Goal: Task Accomplishment & Management: Manage account settings

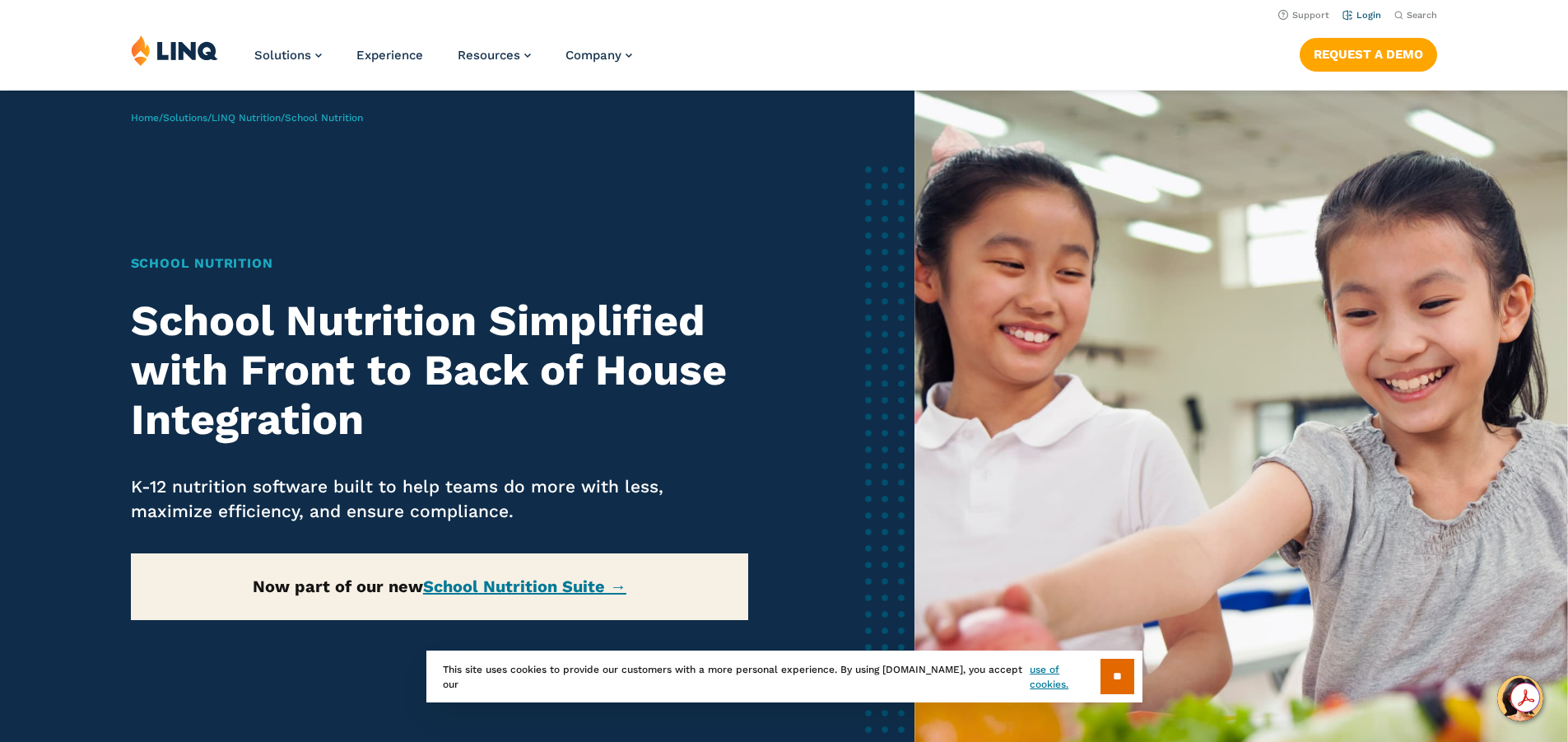
click at [1353, 13] on link "Login" at bounding box center [1362, 15] width 39 height 11
click at [1112, 680] on input "**" at bounding box center [1117, 676] width 33 height 35
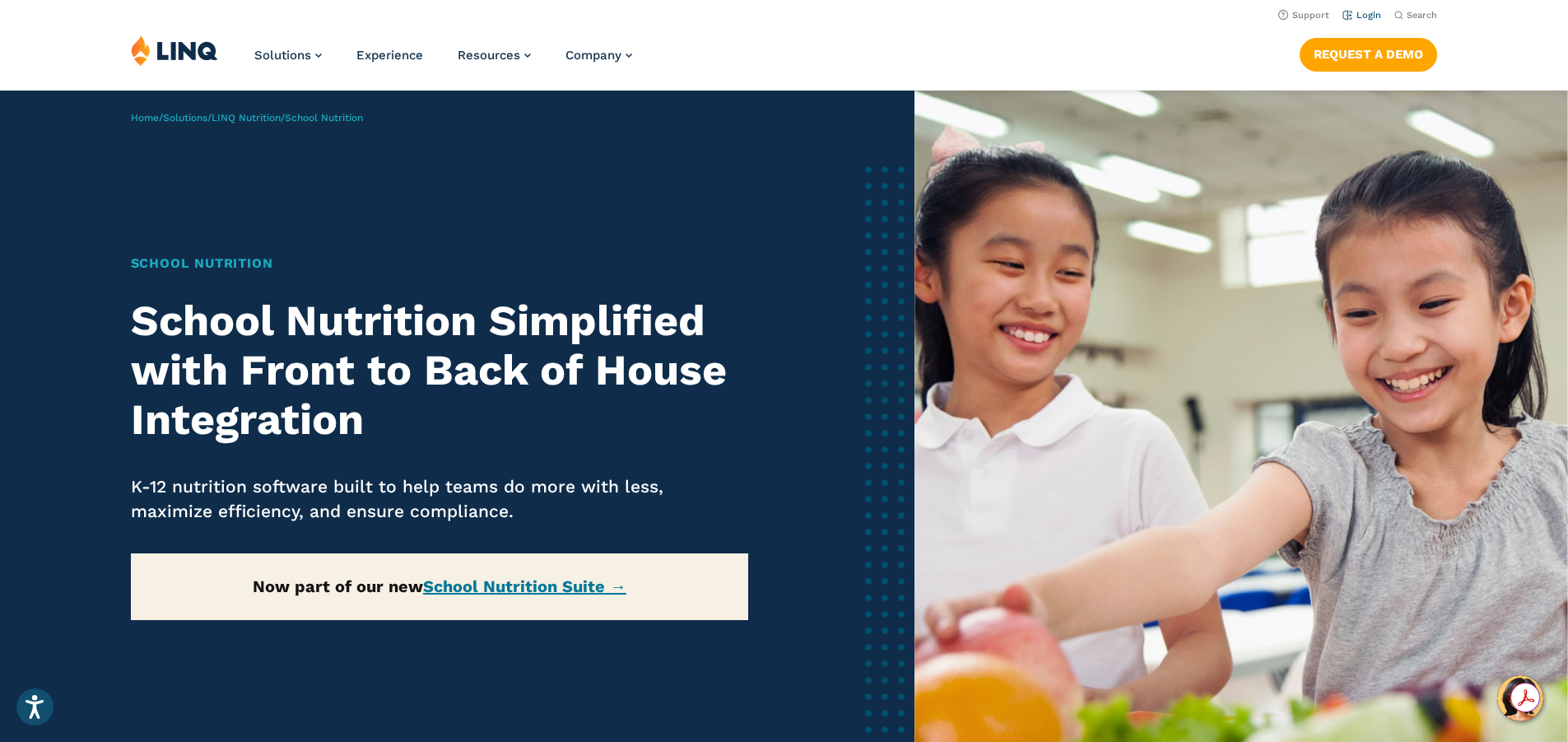
click at [1365, 17] on link "Login" at bounding box center [1362, 15] width 39 height 11
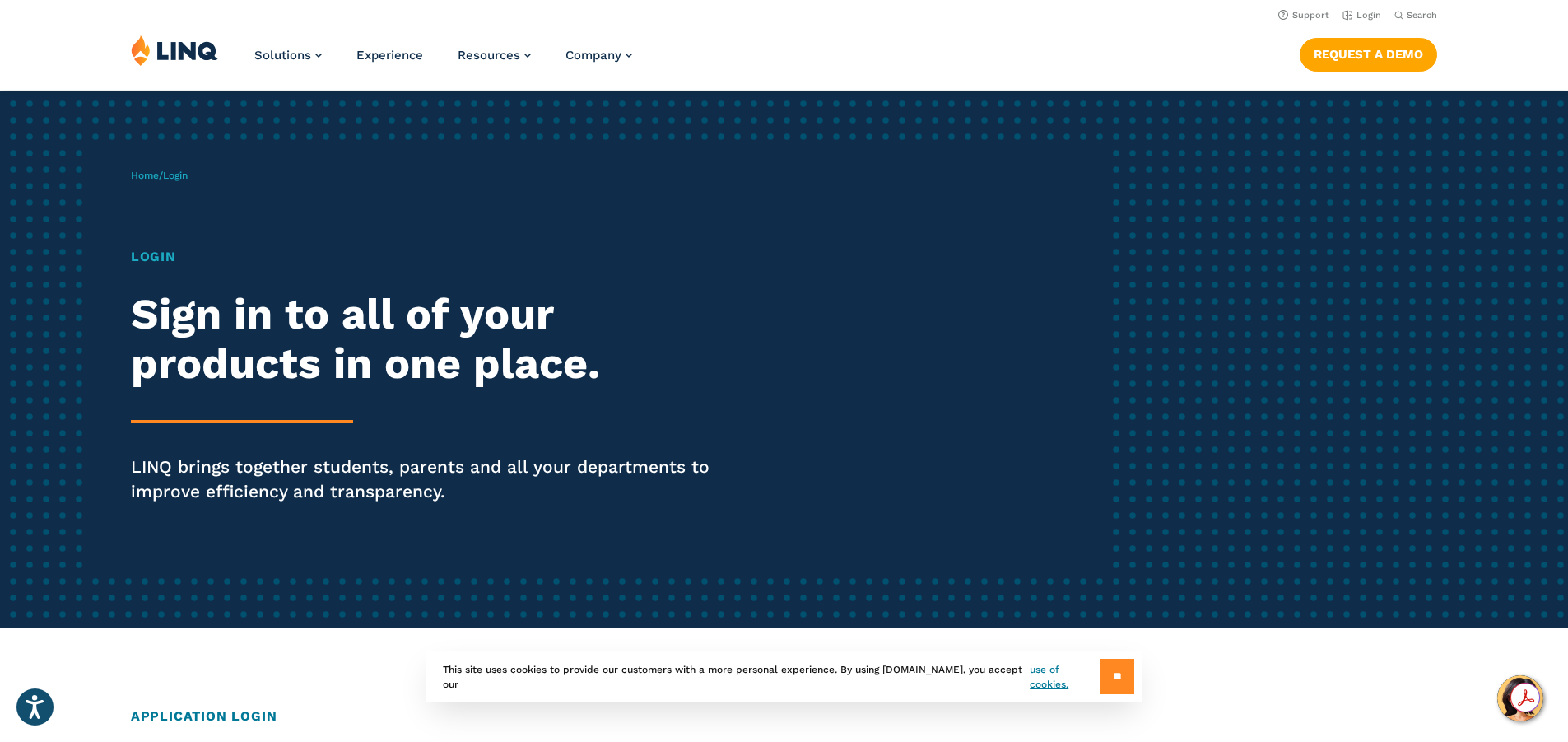
click at [1108, 673] on input "**" at bounding box center [1117, 676] width 33 height 35
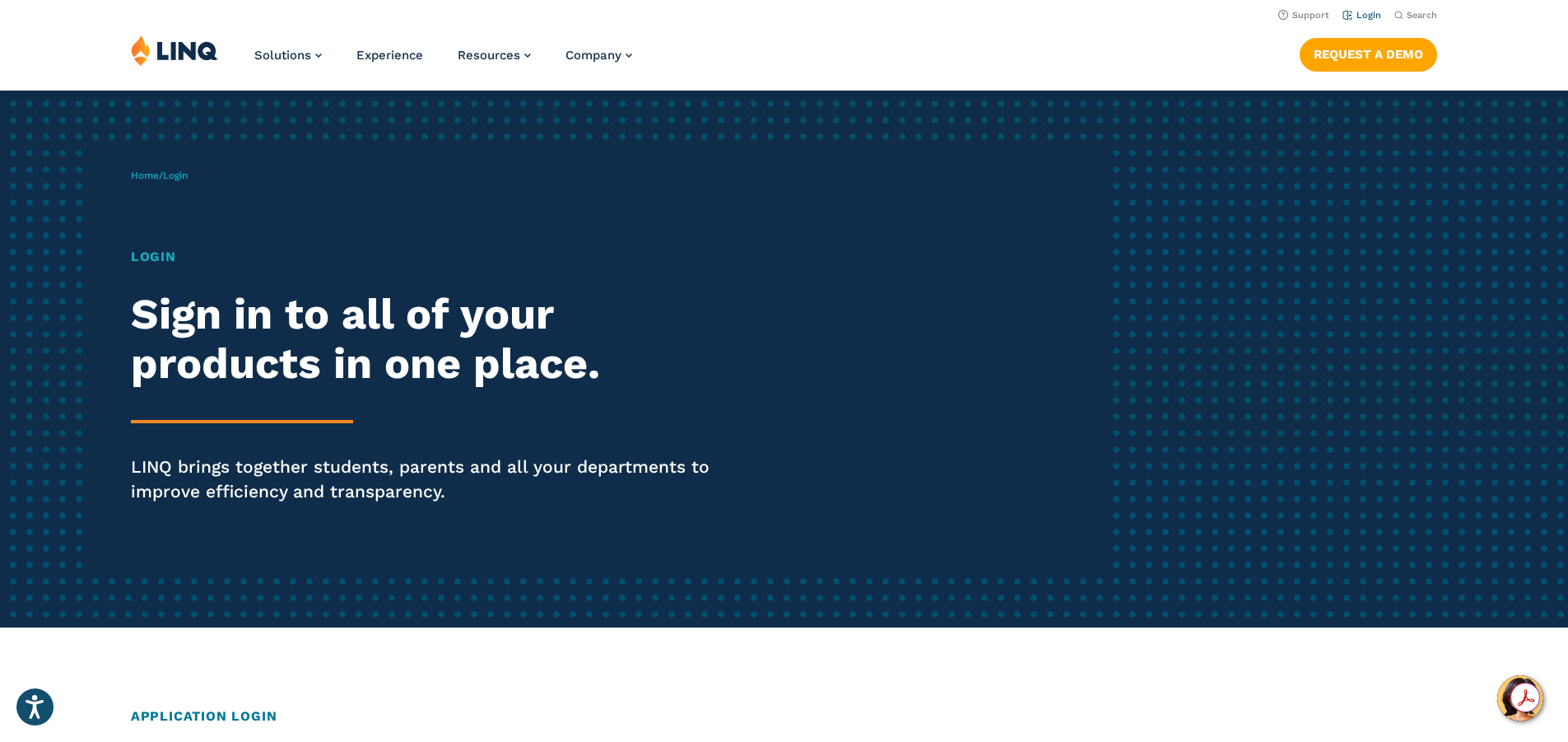
click at [1350, 14] on link "Login" at bounding box center [1362, 15] width 39 height 11
drag, startPoint x: 182, startPoint y: 224, endPoint x: 182, endPoint y: 236, distance: 12.0
click at [182, 233] on div "Home / Login Login Sign in to all of your products in one place. LINQ brings to…" at bounding box center [620, 359] width 979 height 421
click at [160, 255] on h1 "Login" at bounding box center [432, 257] width 604 height 20
click at [194, 306] on h2 "Sign in to all of your products in one place." at bounding box center [432, 339] width 604 height 99
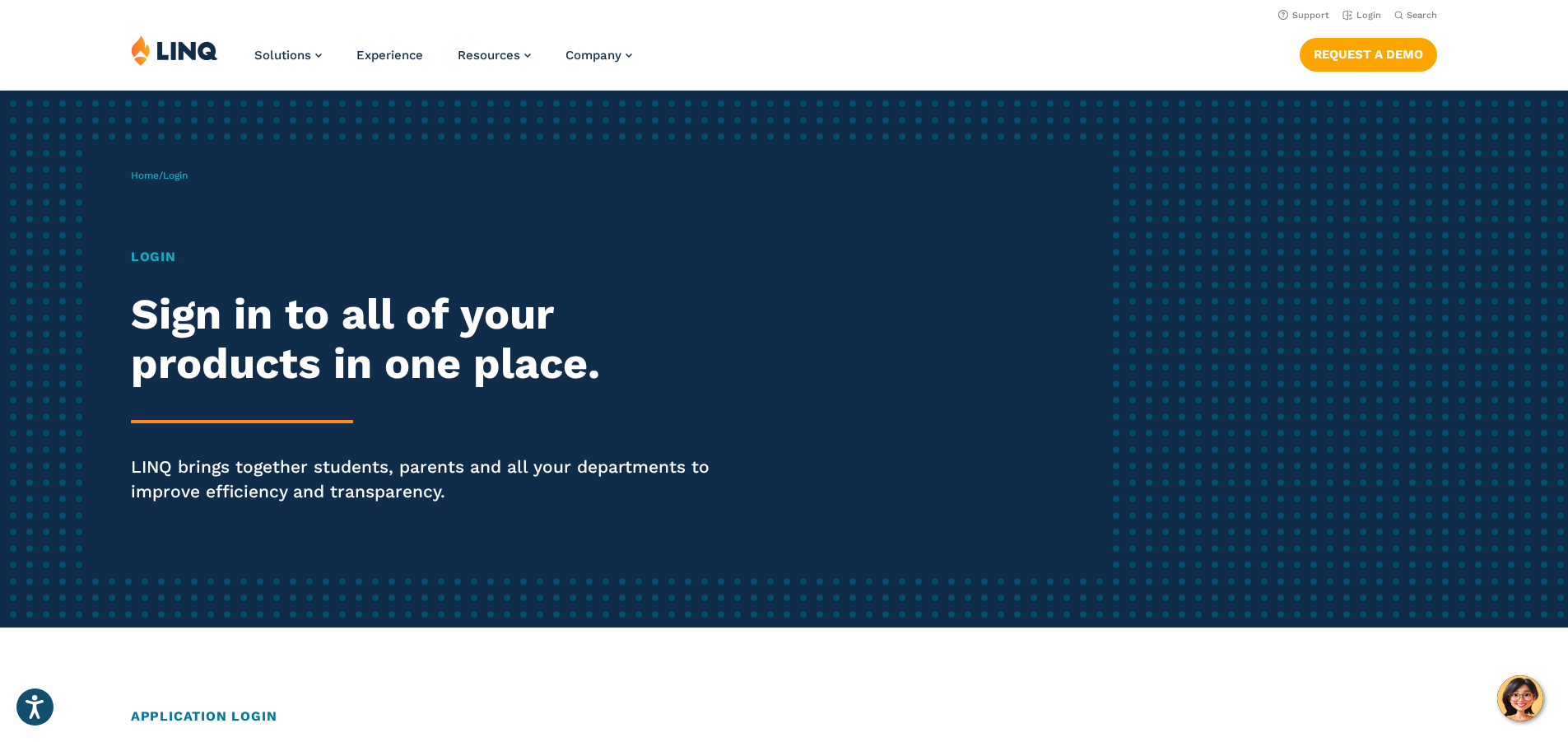
click at [239, 286] on div "Login Sign in to all of your products in one place. LINQ brings together studen…" at bounding box center [432, 398] width 604 height 303
click at [159, 258] on h1 "Login" at bounding box center [432, 257] width 604 height 20
click at [131, 224] on div "Home / Login Login Sign in to all of your products in one place. LINQ brings to…" at bounding box center [620, 359] width 979 height 421
click at [179, 176] on span "Login" at bounding box center [175, 175] width 24 height 12
click at [221, 178] on div "Home / Login Login Sign in to all of your products in one place. LINQ brings to…" at bounding box center [620, 359] width 979 height 421
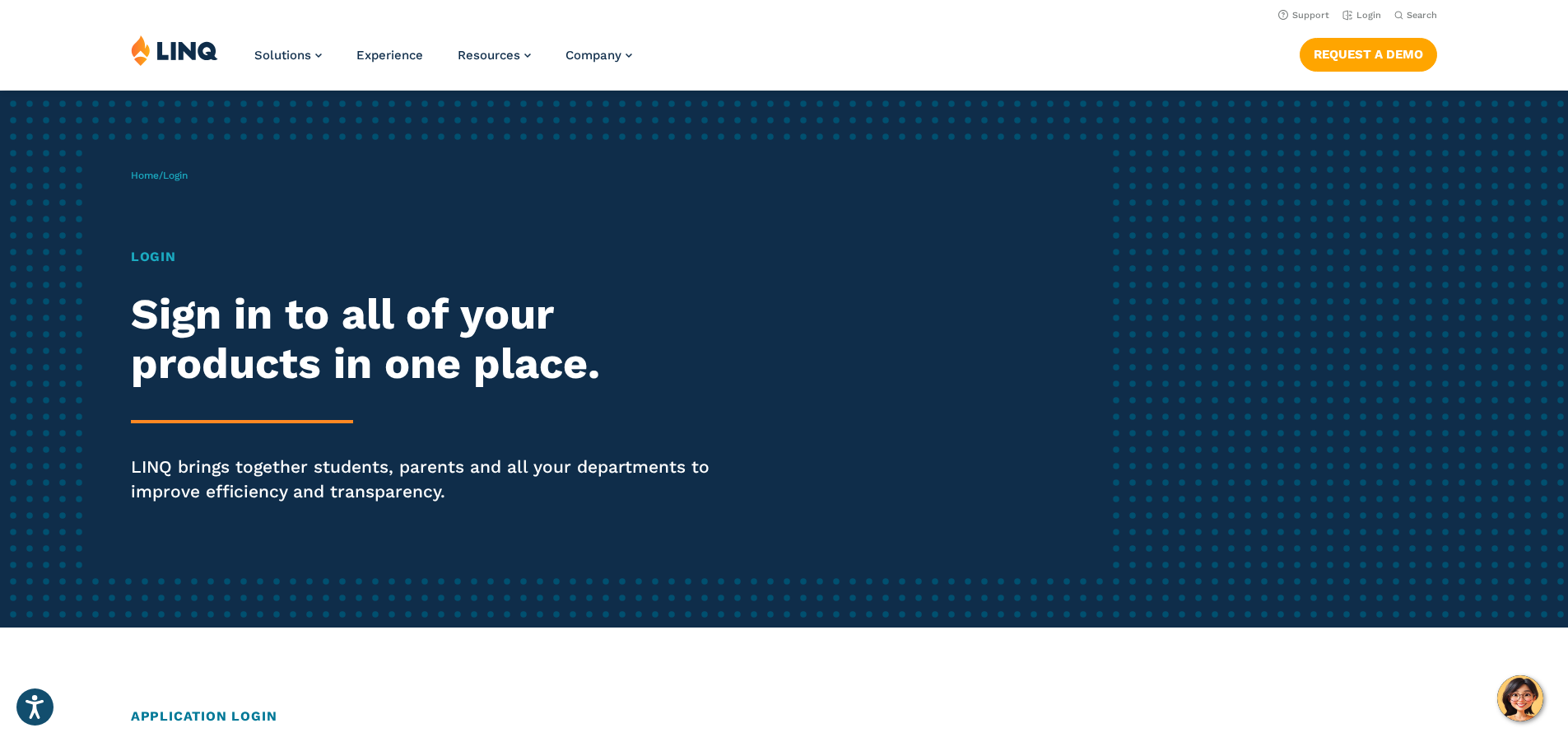
drag, startPoint x: 270, startPoint y: 187, endPoint x: 291, endPoint y: 192, distance: 21.6
click at [281, 189] on div "Home / Login Login Sign in to all of your products in one place. LINQ brings to…" at bounding box center [620, 359] width 979 height 421
click at [689, 270] on div "Login Sign in to all of your products in one place. LINQ brings together studen…" at bounding box center [432, 398] width 604 height 303
click at [697, 275] on div "Login Sign in to all of your products in one place. LINQ brings together studen…" at bounding box center [432, 398] width 604 height 303
click at [1247, 331] on div "Home / Login Login Sign in to all of your products in one place. LINQ brings to…" at bounding box center [784, 359] width 1568 height 537
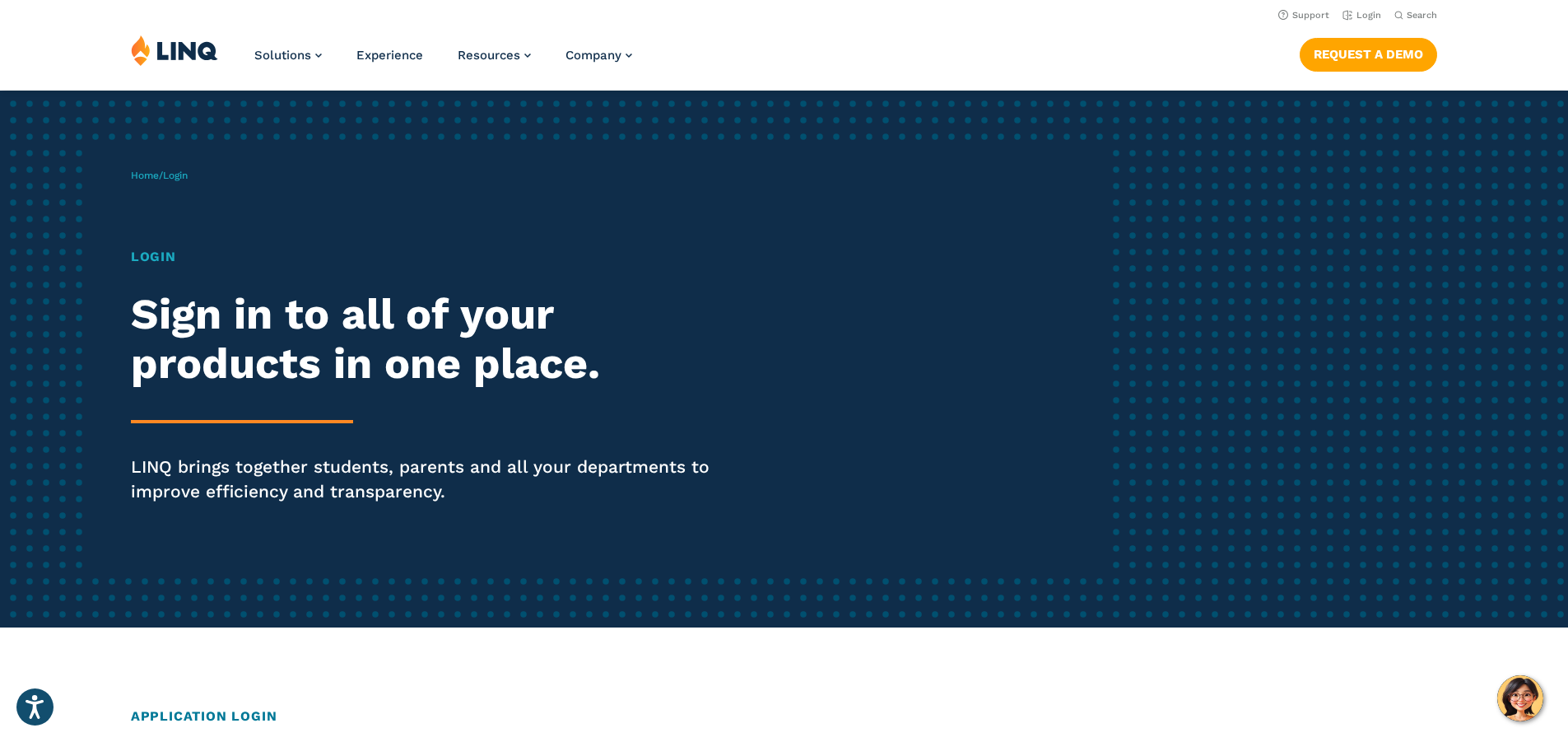
click at [162, 263] on h1 "Login" at bounding box center [432, 257] width 604 height 20
click at [184, 262] on h1 "Login" at bounding box center [432, 257] width 604 height 20
click at [201, 255] on h1 "Login" at bounding box center [432, 257] width 604 height 20
